Goal: Task Accomplishment & Management: Use online tool/utility

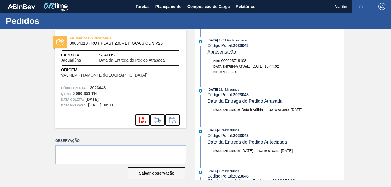
click at [327, 131] on div "08/10/2025 - 12:44 : Insumos" at bounding box center [276, 130] width 137 height 6
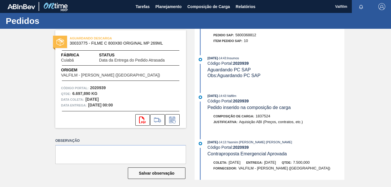
scroll to position [518, 0]
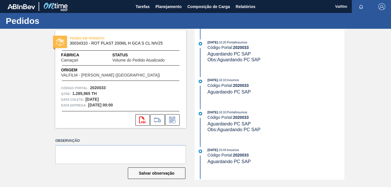
scroll to position [259, 0]
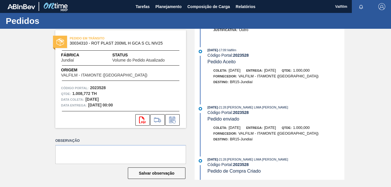
scroll to position [3, 0]
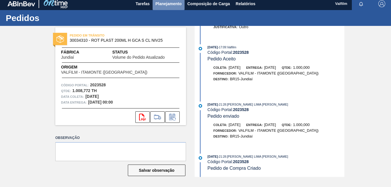
click at [179, 5] on span "Planejamento" at bounding box center [168, 3] width 26 height 7
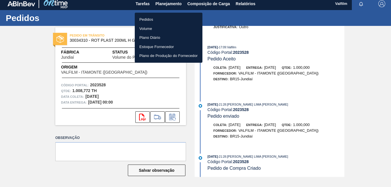
drag, startPoint x: 160, startPoint y: 14, endPoint x: 162, endPoint y: 17, distance: 3.1
click at [160, 15] on ul "Pedidos Volume Plano Diário Estoque Fornecedor Plano de Produção do Fornecedor" at bounding box center [169, 38] width 68 height 50
click at [163, 17] on li "Pedidos" at bounding box center [169, 19] width 68 height 9
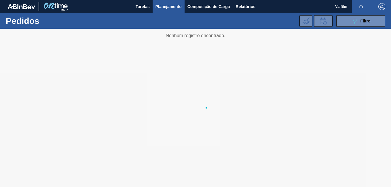
click at [145, 93] on div at bounding box center [195, 108] width 391 height 158
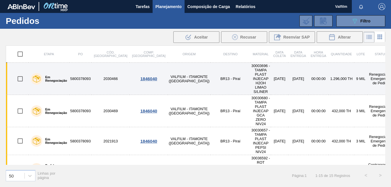
click at [140, 76] on div "1846040" at bounding box center [148, 78] width 36 height 5
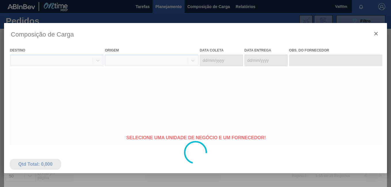
type coleta "09/10/2025"
type Entrega "10/10/2025"
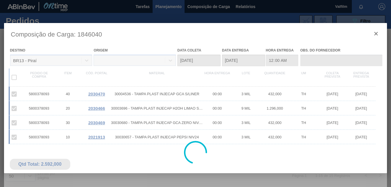
click at [377, 33] on div at bounding box center [195, 152] width 383 height 259
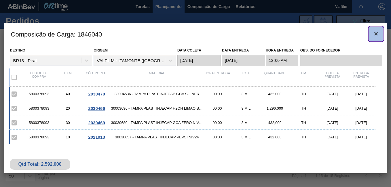
click at [376, 35] on icon "botão de ícone" at bounding box center [376, 33] width 7 height 7
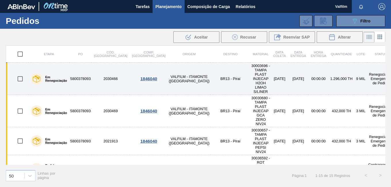
click at [51, 75] on label "Em Renegociação" at bounding box center [54, 78] width 25 height 7
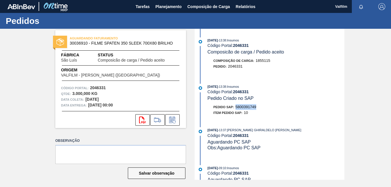
drag, startPoint x: 259, startPoint y: 107, endPoint x: 236, endPoint y: 107, distance: 23.0
click at [236, 107] on div "Pedido SAP: 5800391749" at bounding box center [276, 107] width 137 height 6
copy span "5800391749"
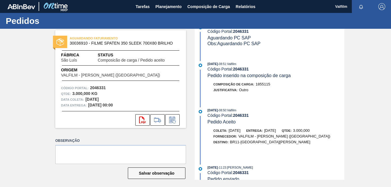
scroll to position [317, 0]
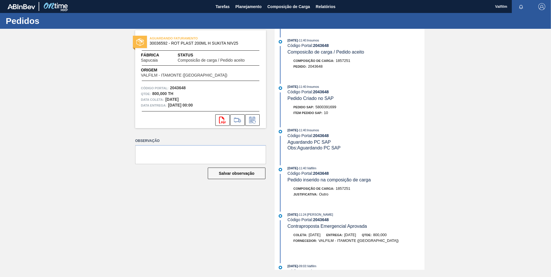
click at [326, 107] on span "5800391699" at bounding box center [325, 107] width 21 height 4
copy span "5800391699"
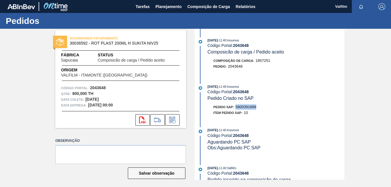
drag, startPoint x: 257, startPoint y: 107, endPoint x: 237, endPoint y: 107, distance: 20.4
click at [237, 107] on div "Pedido SAP: 5800391699" at bounding box center [276, 107] width 137 height 6
drag, startPoint x: 237, startPoint y: 107, endPoint x: 240, endPoint y: 107, distance: 3.2
copy span "5800391699"
click at [252, 108] on span "5800391698" at bounding box center [246, 107] width 21 height 4
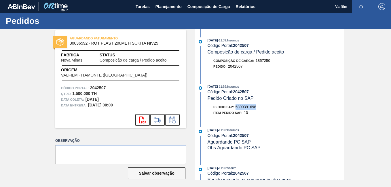
click at [252, 108] on span "5800391698" at bounding box center [246, 107] width 21 height 4
copy span "5800391698"
drag, startPoint x: 258, startPoint y: 106, endPoint x: 239, endPoint y: 107, distance: 19.3
click at [238, 106] on div "Pedido SAP: 5800391697" at bounding box center [276, 107] width 137 height 6
click at [237, 106] on span "5800391697" at bounding box center [246, 107] width 21 height 4
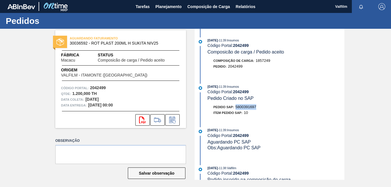
drag, startPoint x: 236, startPoint y: 106, endPoint x: 256, endPoint y: 106, distance: 20.2
click at [256, 106] on span "5800391697" at bounding box center [246, 107] width 21 height 4
drag, startPoint x: 256, startPoint y: 106, endPoint x: 251, endPoint y: 106, distance: 5.8
copy span "5800391697"
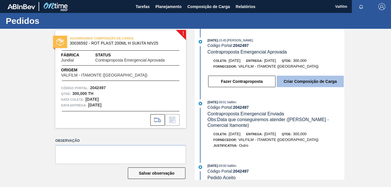
click at [315, 83] on button "Criar Composição de Carga" at bounding box center [310, 82] width 67 height 12
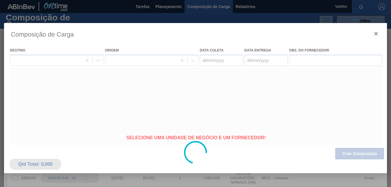
type coleta "[DATE]"
type Entrega "[DATE]"
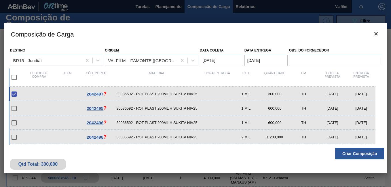
click at [365, 155] on button "Criar Composição" at bounding box center [359, 154] width 49 height 12
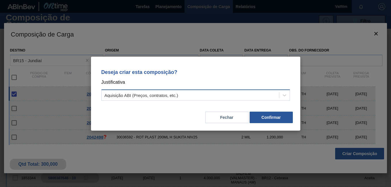
click at [187, 92] on div "Aquisição ABI (Preços, contratos, etc.)" at bounding box center [190, 95] width 177 height 8
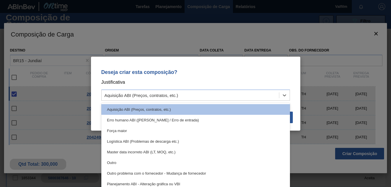
click at [127, 158] on div "Outro" at bounding box center [195, 163] width 189 height 11
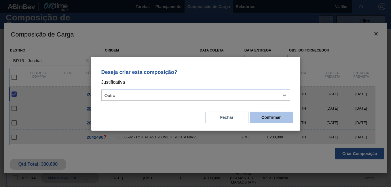
click at [272, 117] on button "Confirmar" at bounding box center [271, 118] width 43 height 12
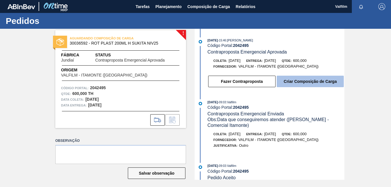
click at [293, 82] on button "Criar Composição de Carga" at bounding box center [310, 82] width 67 height 12
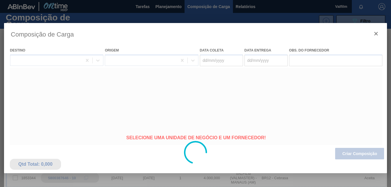
type coleta "[DATE]"
type Entrega "[DATE]"
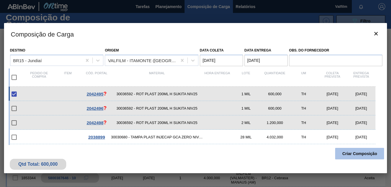
click at [359, 157] on button "Criar Composição" at bounding box center [359, 154] width 49 height 12
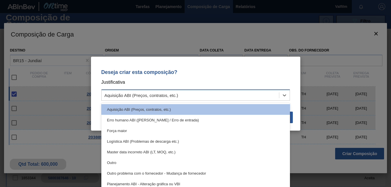
click at [145, 99] on div "Aquisição ABI (Preços, contratos, etc.)" at bounding box center [190, 95] width 177 height 8
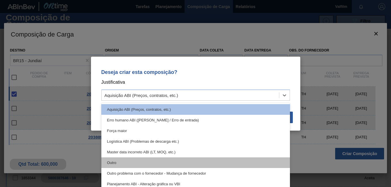
click at [141, 160] on div "Outro" at bounding box center [195, 163] width 189 height 11
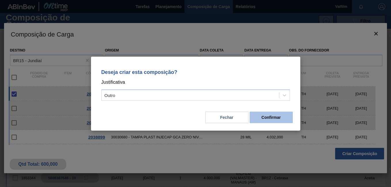
click at [274, 118] on button "Confirmar" at bounding box center [271, 118] width 43 height 12
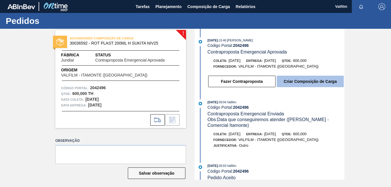
click at [315, 87] on button "Criar Composição de Carga" at bounding box center [310, 82] width 67 height 12
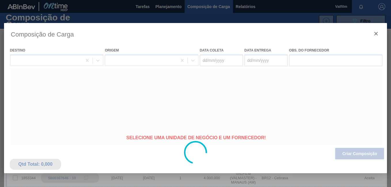
type coleta "[DATE]"
type Entrega "[DATE]"
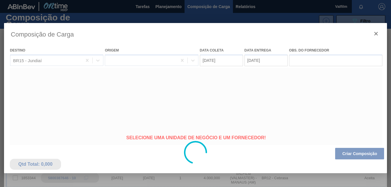
click at [347, 154] on div at bounding box center [195, 152] width 383 height 259
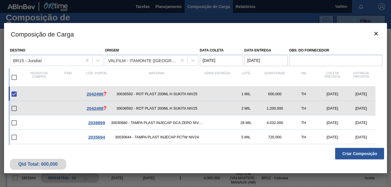
click at [347, 154] on button "Criar Composição" at bounding box center [359, 154] width 49 height 12
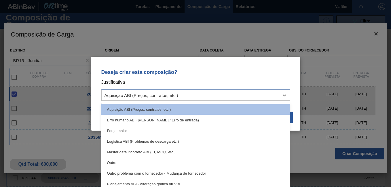
click at [136, 95] on div "Aquisição ABI (Preços, contratos, etc.)" at bounding box center [142, 95] width 74 height 5
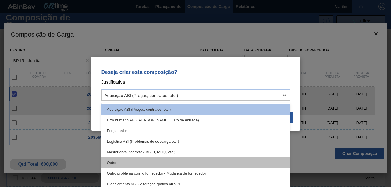
click at [152, 160] on div "Outro" at bounding box center [195, 163] width 189 height 11
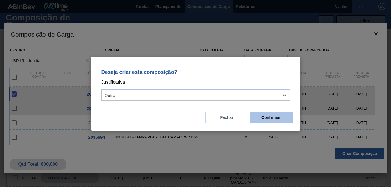
click at [277, 121] on button "Confirmar" at bounding box center [271, 118] width 43 height 12
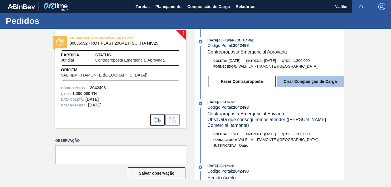
click at [286, 85] on button "Criar Composição de Carga" at bounding box center [310, 82] width 67 height 12
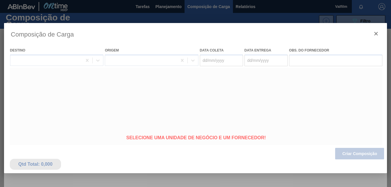
type coleta "[DATE]"
type Entrega "[DATE]"
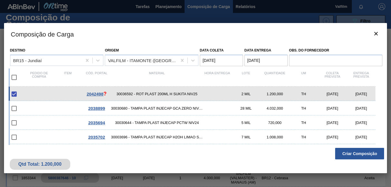
click at [354, 152] on button "Criar Composição" at bounding box center [359, 154] width 49 height 12
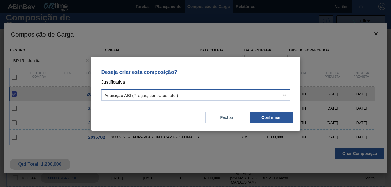
click at [150, 94] on div "Aquisição ABI (Preços, contratos, etc.)" at bounding box center [142, 95] width 74 height 5
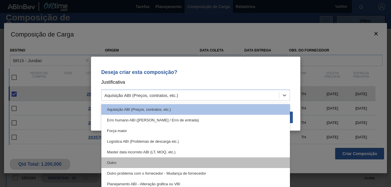
click at [150, 163] on div "Outro" at bounding box center [195, 163] width 189 height 11
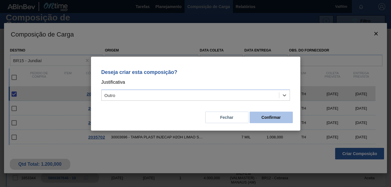
click at [272, 120] on button "Confirmar" at bounding box center [271, 118] width 43 height 12
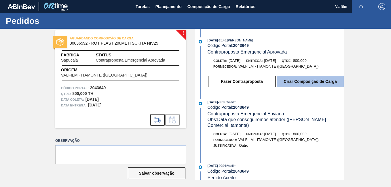
click at [293, 78] on button "Criar Composição de Carga" at bounding box center [310, 82] width 67 height 12
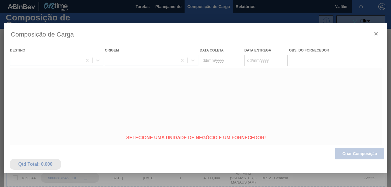
type coleta "[DATE]"
type Entrega "[DATE]"
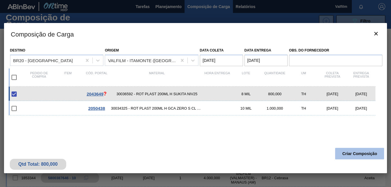
click at [351, 155] on button "Criar Composição" at bounding box center [359, 154] width 49 height 12
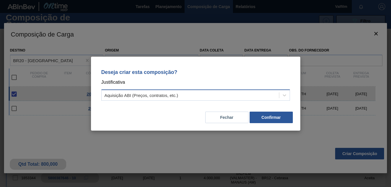
click at [136, 92] on div "Aquisição ABI (Preços, contratos, etc.)" at bounding box center [190, 95] width 177 height 8
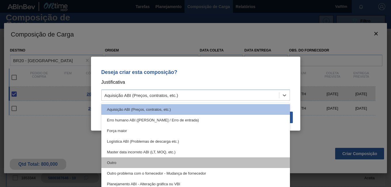
click at [160, 166] on div "Outro" at bounding box center [195, 163] width 189 height 11
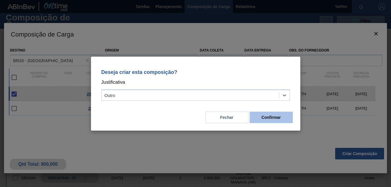
click at [270, 117] on button "Confirmar" at bounding box center [271, 118] width 43 height 12
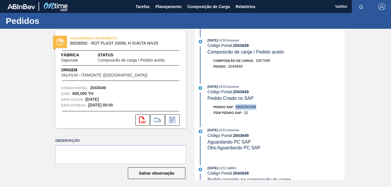
drag, startPoint x: 259, startPoint y: 108, endPoint x: 235, endPoint y: 108, distance: 24.5
click at [235, 108] on div "Pedido SAP: 5800392006" at bounding box center [276, 107] width 137 height 6
copy span "5800392006"
click at [152, 1] on button "Tarefas" at bounding box center [143, 6] width 20 height 13
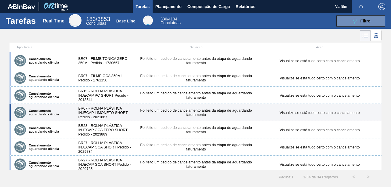
click at [115, 112] on div "BR07 - ROLHA PLÁSTICA INJECAP LIMONETO SHORT Pedido - 2021867" at bounding box center [104, 112] width 62 height 13
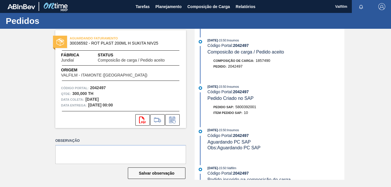
click at [238, 105] on span "5800392001" at bounding box center [246, 107] width 21 height 4
copy span "5800392001"
click at [246, 106] on span "5800392002" at bounding box center [246, 107] width 21 height 4
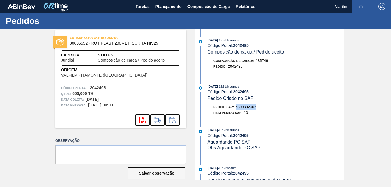
copy span "5800392002"
click at [252, 106] on span "5800392003" at bounding box center [246, 107] width 21 height 4
copy span "5800392003"
click at [224, 177] on span "Pedido inserido na composição de carga" at bounding box center [249, 179] width 83 height 5
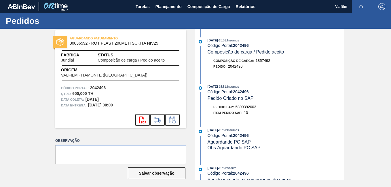
click at [256, 106] on span "5800392003" at bounding box center [246, 107] width 21 height 4
click at [256, 107] on span "5800392003" at bounding box center [246, 107] width 21 height 4
click at [253, 107] on span "5800392003" at bounding box center [246, 107] width 21 height 4
copy span "5800392003"
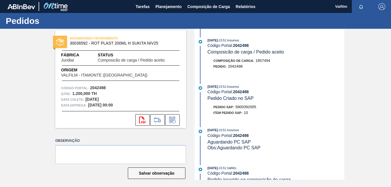
click at [235, 110] on div "Item pedido SAP: 10" at bounding box center [230, 113] width 35 height 6
click at [240, 108] on span "5800392005" at bounding box center [246, 107] width 21 height 4
copy span "5800392005"
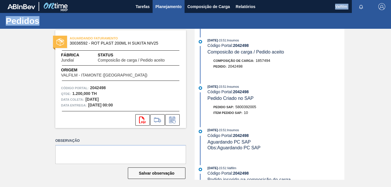
click at [170, 13] on main "Tarefas Planejamento Composição de Carga Relatórios Valfilm Marcar todas como l…" at bounding box center [195, 93] width 391 height 187
drag, startPoint x: 170, startPoint y: 13, endPoint x: 169, endPoint y: 6, distance: 6.7
click at [169, 6] on span "Planejamento" at bounding box center [168, 6] width 26 height 7
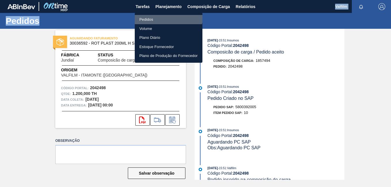
click at [158, 15] on li "Pedidos" at bounding box center [169, 19] width 68 height 9
